Goal: Transaction & Acquisition: Purchase product/service

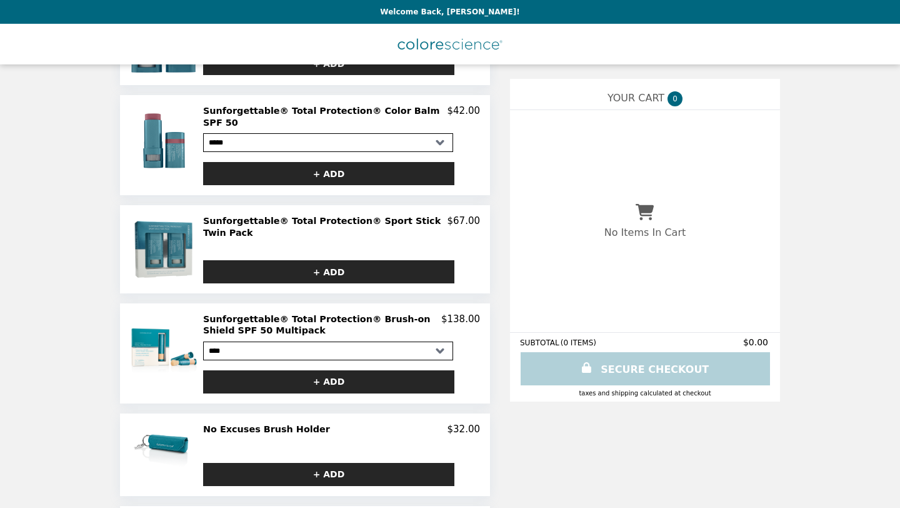
scroll to position [584, 0]
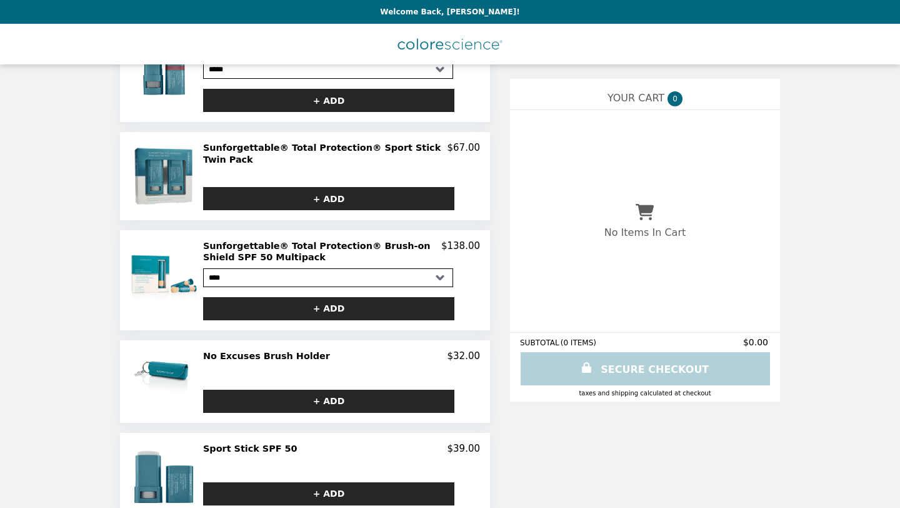
click at [232, 350] on h2 "No Excuses Brush Holder" at bounding box center [269, 355] width 132 height 11
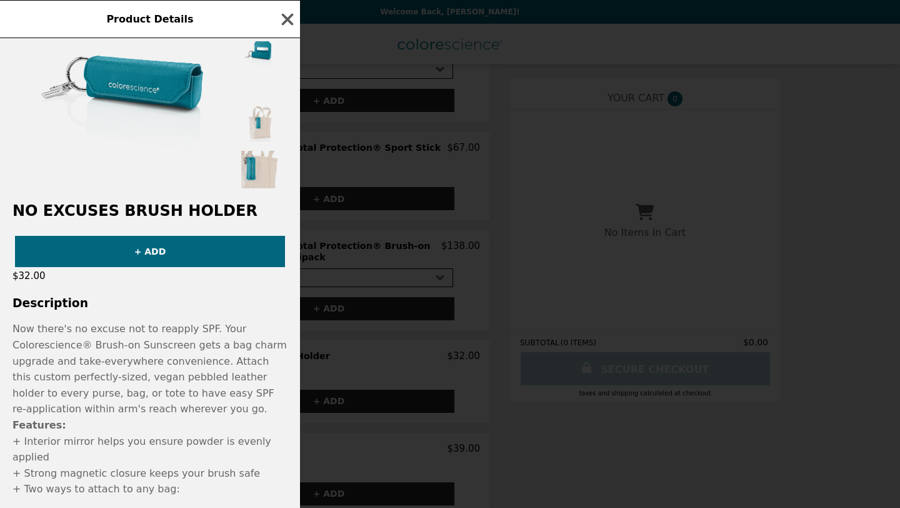
scroll to position [0, 0]
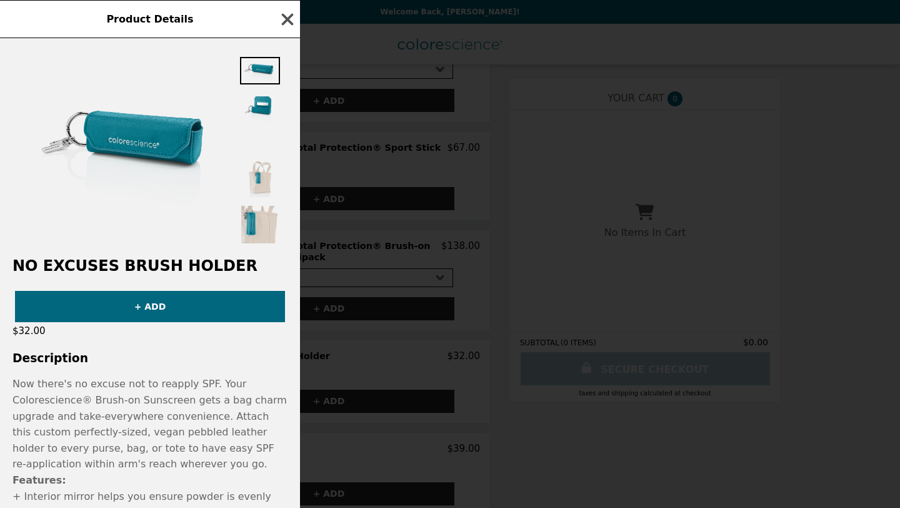
click at [291, 19] on icon "button" at bounding box center [287, 19] width 19 height 19
